Goal: Information Seeking & Learning: Check status

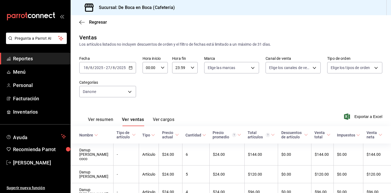
scroll to position [67, 0]
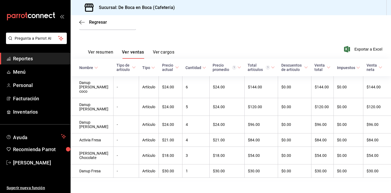
click at [44, 58] on span "Reportes" at bounding box center [39, 58] width 53 height 7
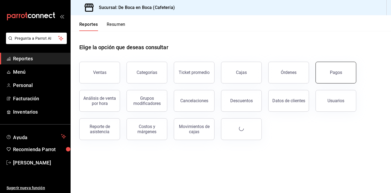
click at [340, 76] on button "Pagos" at bounding box center [335, 73] width 41 height 22
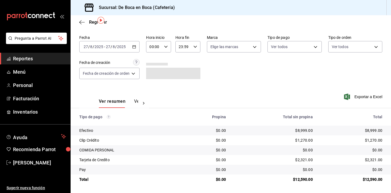
scroll to position [17, 0]
click at [30, 60] on span "Reportes" at bounding box center [39, 58] width 53 height 7
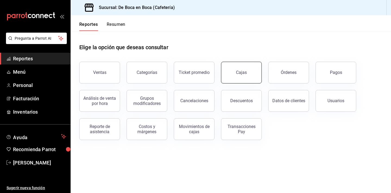
click at [235, 76] on button "Cajas" at bounding box center [241, 73] width 41 height 22
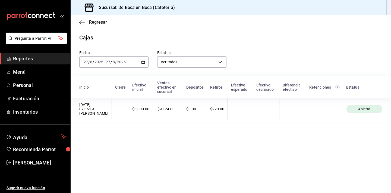
click at [257, 51] on div "Fecha 2025-08-27 27 / 8 / 2025 - 2025-08-27 27 / 8 / 2025 Estatus Ver todos ALL" at bounding box center [226, 55] width 311 height 26
click at [253, 55] on div "Fecha 2025-08-27 27 / 8 / 2025 - 2025-08-27 27 / 8 / 2025 Estatus Ver todos ALL" at bounding box center [226, 55] width 311 height 26
click at [95, 24] on span "Regresar" at bounding box center [98, 22] width 18 height 5
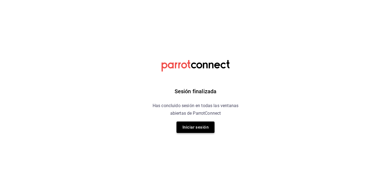
click at [207, 123] on button "Iniciar sesión" at bounding box center [195, 126] width 38 height 11
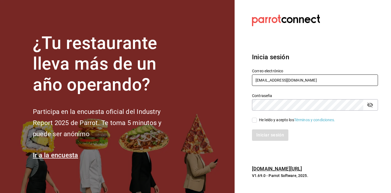
type input "GERENTE.ESCA.TEPEPAN@DEBOCAENBOCA.NET"
click at [302, 114] on div "He leído y acepto los Términos y condiciones." at bounding box center [311, 116] width 132 height 12
click at [369, 106] on icon "passwordField" at bounding box center [370, 104] width 6 height 5
click at [273, 121] on div "He leído y acepto los Términos y condiciones." at bounding box center [297, 120] width 76 height 6
click at [257, 121] on input "He leído y acepto los Términos y condiciones." at bounding box center [254, 119] width 5 height 5
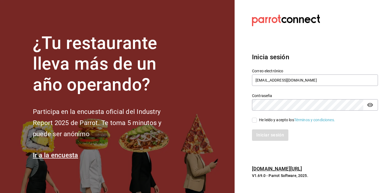
checkbox input "true"
click at [273, 134] on button "Iniciar sesión" at bounding box center [270, 134] width 37 height 11
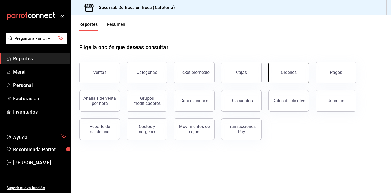
click at [287, 71] on div "Órdenes" at bounding box center [288, 72] width 16 height 5
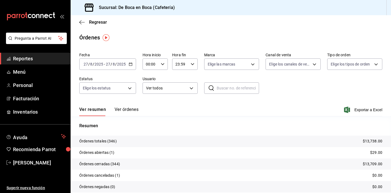
click at [115, 152] on tr "Órdenes abiertas (1) $29.00" at bounding box center [231, 152] width 320 height 11
click at [106, 151] on p "Órdenes abiertas (1)" at bounding box center [96, 152] width 35 height 6
click at [376, 156] on tr "Órdenes abiertas (1) $29.00" at bounding box center [231, 152] width 320 height 11
click at [91, 151] on p "Órdenes abiertas (1)" at bounding box center [96, 152] width 35 height 6
click at [125, 109] on button "Ver órdenes" at bounding box center [126, 111] width 24 height 9
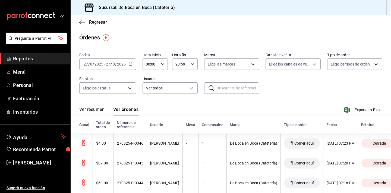
click at [96, 108] on button "Ver resumen" at bounding box center [91, 111] width 25 height 9
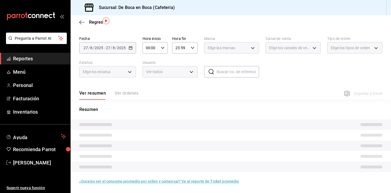
scroll to position [16, 0]
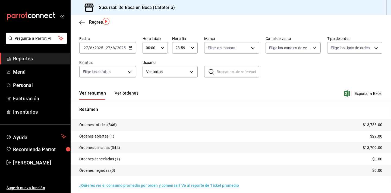
click at [111, 159] on p "Órdenes canceladas (1)" at bounding box center [99, 159] width 41 height 6
click at [112, 137] on p "Órdenes abiertas (1)" at bounding box center [96, 136] width 35 height 6
click at [104, 136] on p "Órdenes abiertas (1)" at bounding box center [96, 136] width 35 height 6
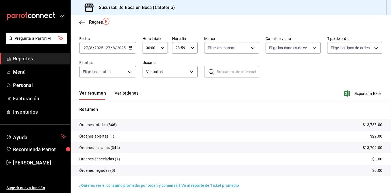
click at [381, 135] on p "$29.00" at bounding box center [376, 136] width 12 height 6
click at [132, 75] on body "Pregunta a Parrot AI Reportes Menú Personal Facturación Inventarios Ayuda Recom…" at bounding box center [195, 96] width 391 height 193
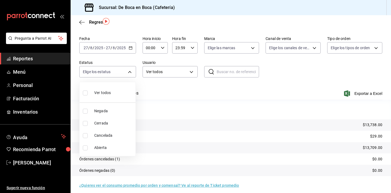
click at [158, 91] on div at bounding box center [195, 96] width 391 height 193
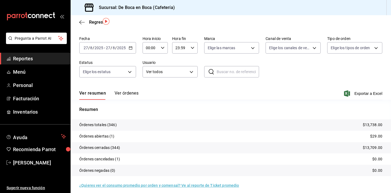
click at [101, 137] on p "Órdenes abiertas (1)" at bounding box center [96, 136] width 35 height 6
click at [371, 136] on p "$29.00" at bounding box center [376, 136] width 12 height 6
click at [111, 159] on p "Órdenes canceladas (1)" at bounding box center [99, 159] width 41 height 6
click at [120, 146] on tr "Órdenes cerradas (344) $13,709.00" at bounding box center [231, 147] width 320 height 11
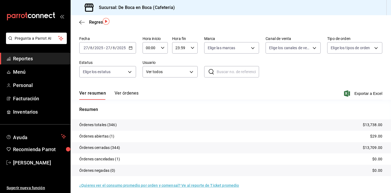
click at [111, 138] on p "Órdenes abiertas (1)" at bounding box center [96, 136] width 35 height 6
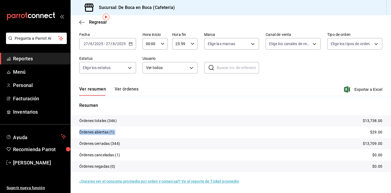
scroll to position [20, 0]
click at [90, 19] on div "Regresar" at bounding box center [231, 22] width 320 height 14
click at [101, 22] on span "Regresar" at bounding box center [98, 22] width 18 height 5
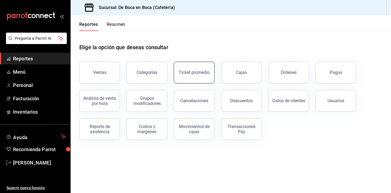
click at [199, 62] on div "Ticket promedio" at bounding box center [190, 69] width 47 height 28
click at [202, 74] on div "Ticket promedio" at bounding box center [193, 72] width 31 height 5
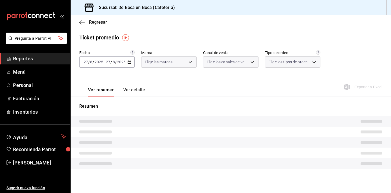
type input "4eab8db2-e1dc-4fb3-9b1f-7fa82010a4f3"
type input "PARROT,UBER_EATS,RAPPI,DIDI_FOOD,ONLINE"
type input "61aa6ed0-89e8-4ade-ab8f-9d5a6c3a5d55,64c7675a-ad12-4e92-a92e-381dad39d6f0,EXTER…"
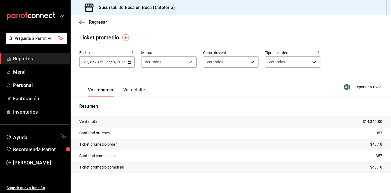
click at [106, 157] on p "Cantidad comensales" at bounding box center [97, 156] width 37 height 6
click at [106, 135] on p "Cantidad órdenes" at bounding box center [94, 133] width 30 height 6
click at [139, 90] on button "Ver detalle" at bounding box center [133, 91] width 21 height 9
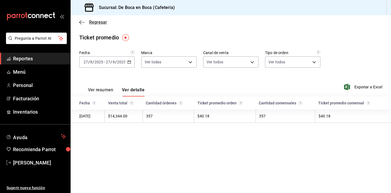
click at [94, 23] on span "Regresar" at bounding box center [98, 22] width 18 height 5
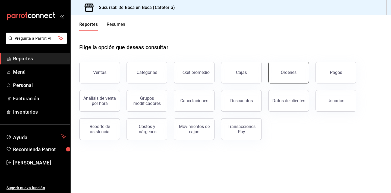
click at [275, 78] on button "Órdenes" at bounding box center [288, 73] width 41 height 22
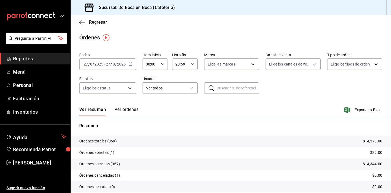
click at [107, 152] on p "Órdenes abiertas (1)" at bounding box center [96, 152] width 35 height 6
click at [125, 110] on button "Ver órdenes" at bounding box center [126, 111] width 24 height 9
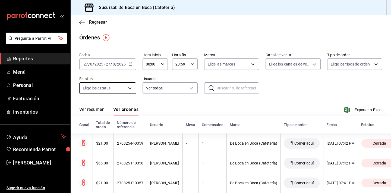
click at [129, 87] on body "Pregunta a Parrot AI Reportes Menú Personal Facturación Inventarios Ayuda Recom…" at bounding box center [195, 96] width 391 height 193
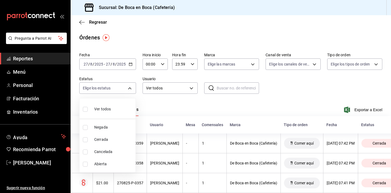
click at [115, 163] on span "Abierta" at bounding box center [113, 164] width 39 height 6
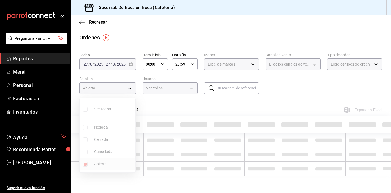
type input "OPEN"
checkbox input "true"
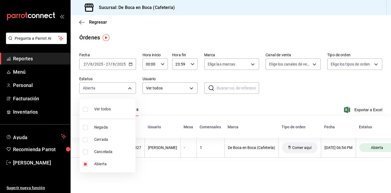
click at [179, 150] on div at bounding box center [195, 96] width 391 height 193
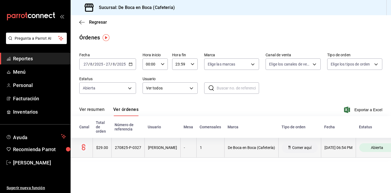
click at [383, 146] on span "Abierta" at bounding box center [376, 147] width 17 height 4
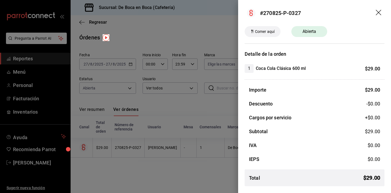
click at [313, 34] on span "Abierta" at bounding box center [309, 31] width 20 height 7
click at [188, 130] on div at bounding box center [195, 96] width 391 height 193
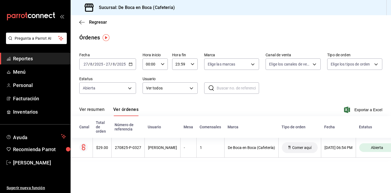
click at [96, 107] on button "Ver resumen" at bounding box center [91, 111] width 25 height 9
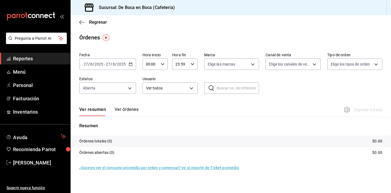
click at [98, 107] on button "Ver resumen" at bounding box center [92, 111] width 27 height 9
click at [96, 23] on span "Regresar" at bounding box center [98, 22] width 18 height 5
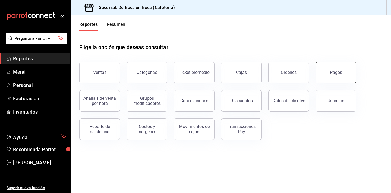
click at [335, 69] on button "Pagos" at bounding box center [335, 73] width 41 height 22
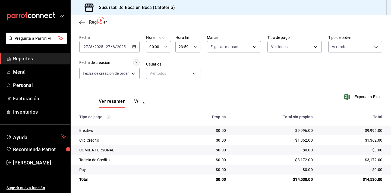
click at [89, 23] on span "Regresar" at bounding box center [93, 22] width 28 height 5
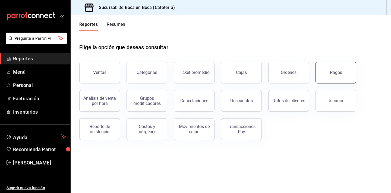
click at [348, 65] on button "Pagos" at bounding box center [335, 73] width 41 height 22
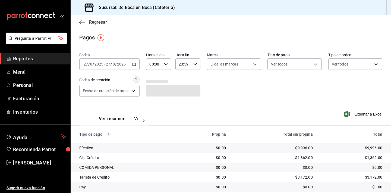
click at [103, 23] on span "Regresar" at bounding box center [98, 22] width 18 height 5
